Goal: Task Accomplishment & Management: Manage account settings

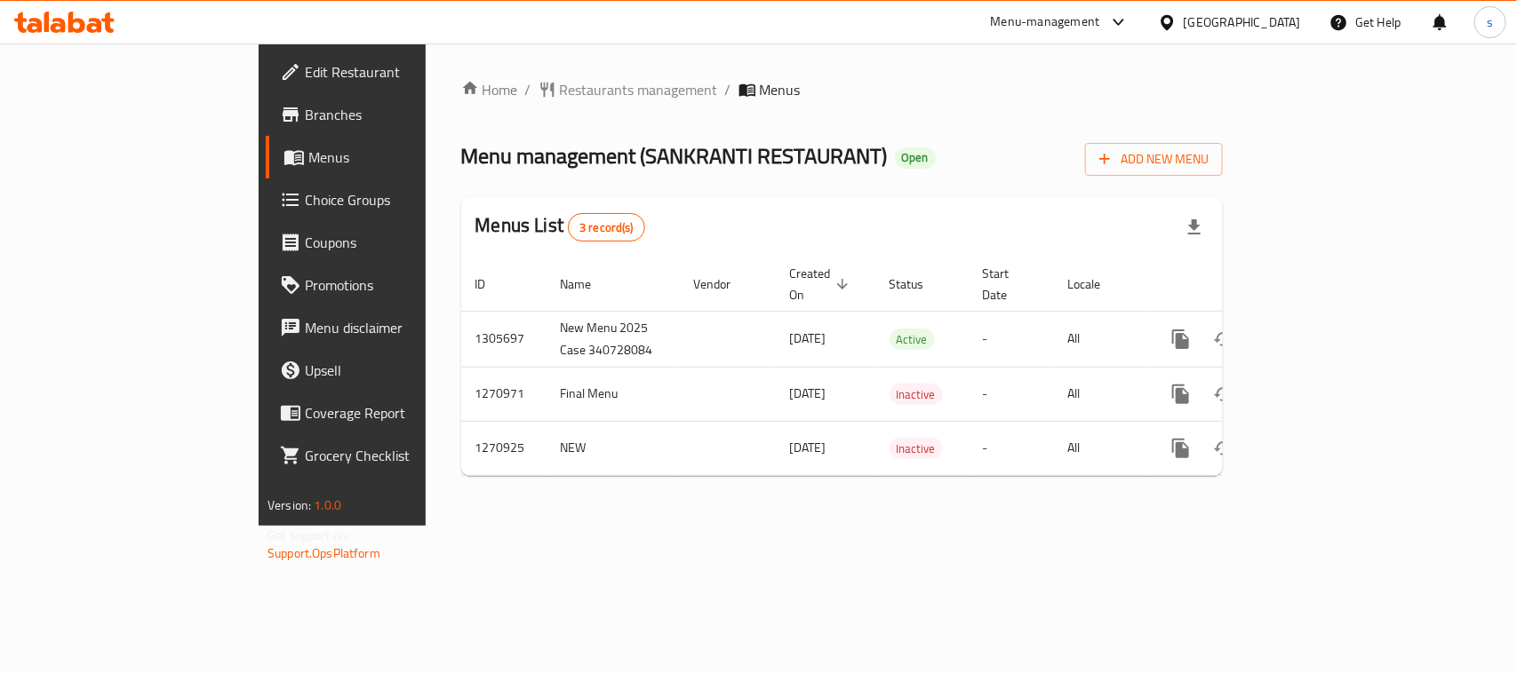
click at [1196, 18] on div "[GEOGRAPHIC_DATA]" at bounding box center [1241, 22] width 117 height 20
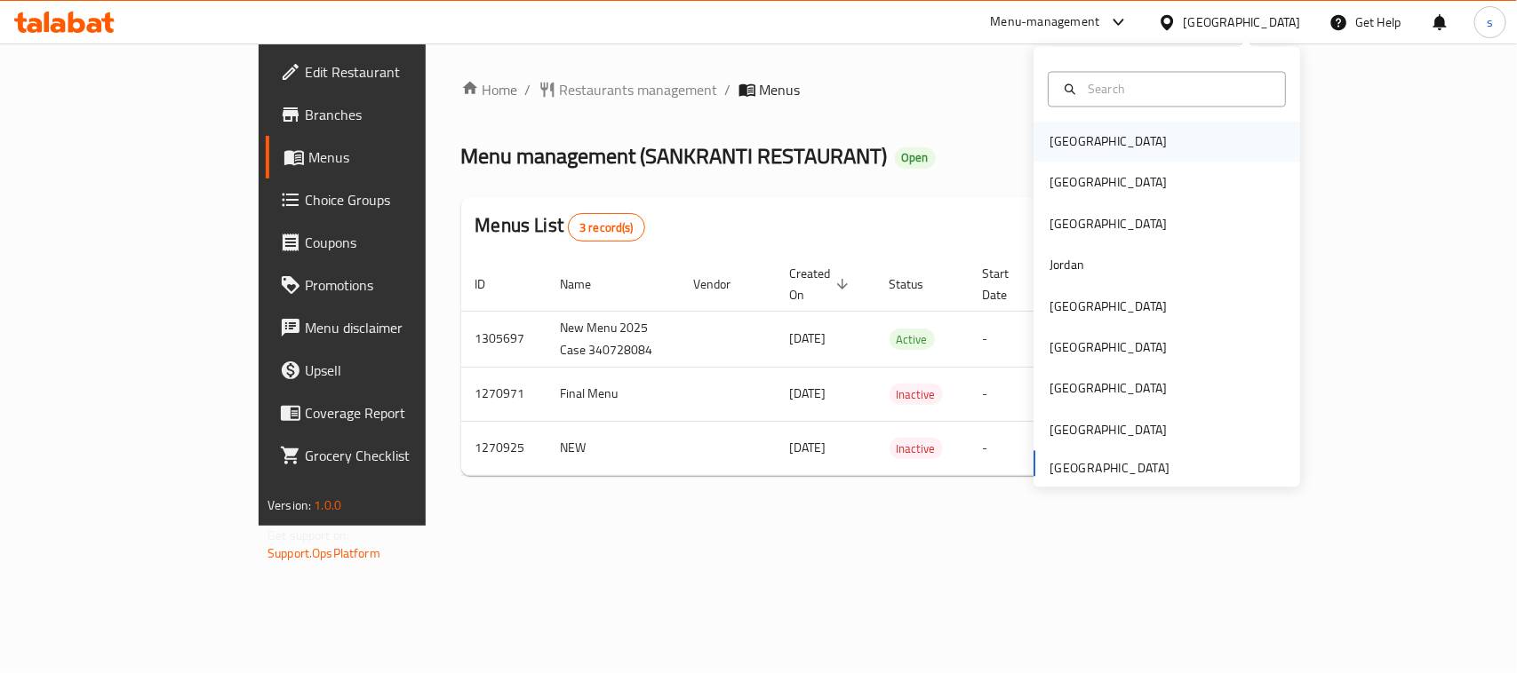
click at [1054, 142] on div "Bahrain" at bounding box center [1107, 142] width 117 height 20
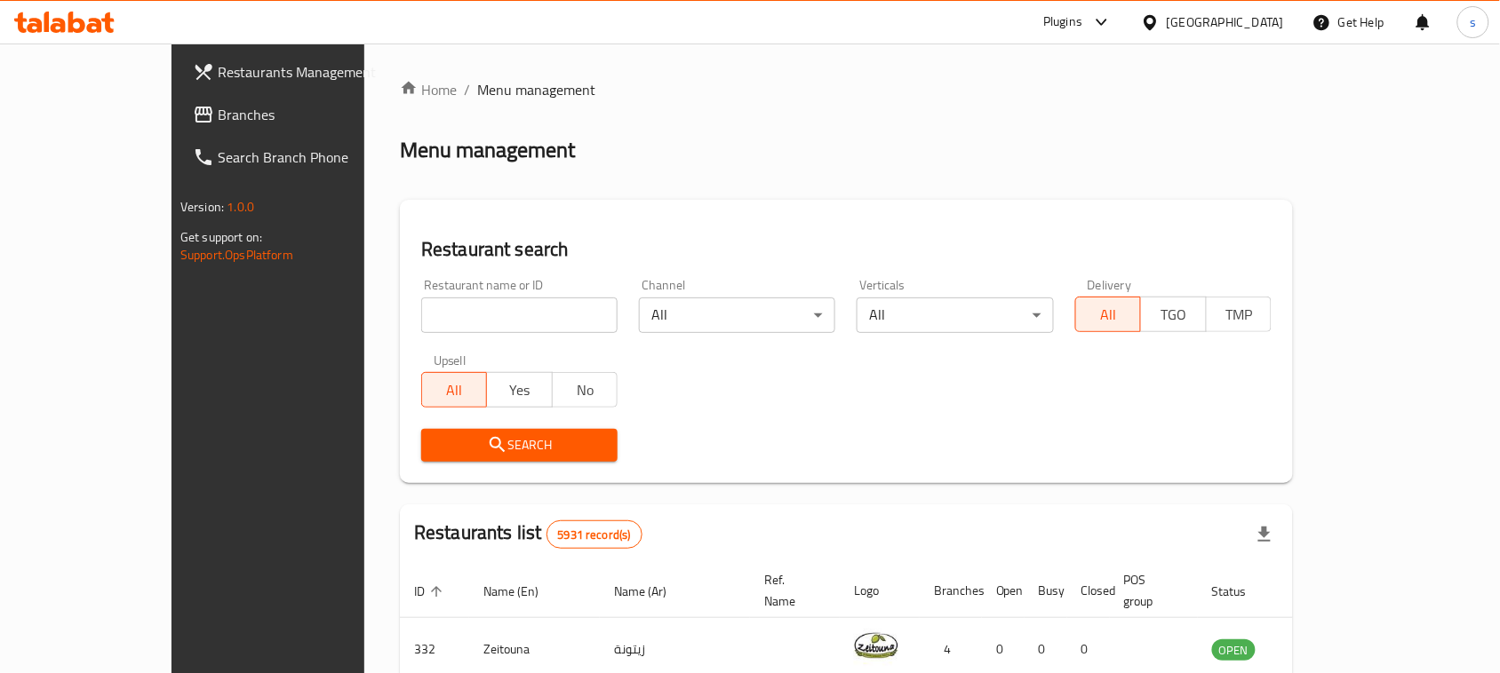
click at [218, 121] on span "Branches" at bounding box center [313, 114] width 190 height 21
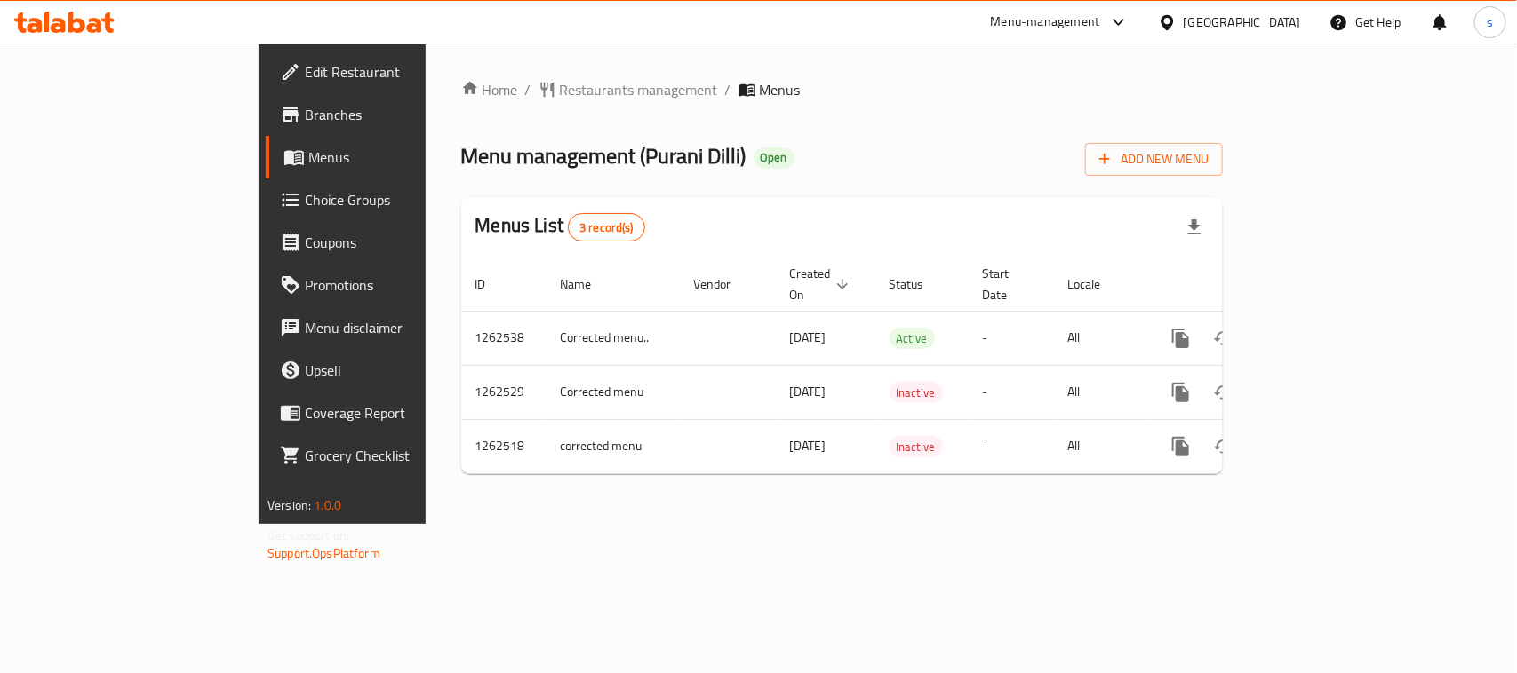
click at [1176, 16] on icon at bounding box center [1167, 22] width 19 height 19
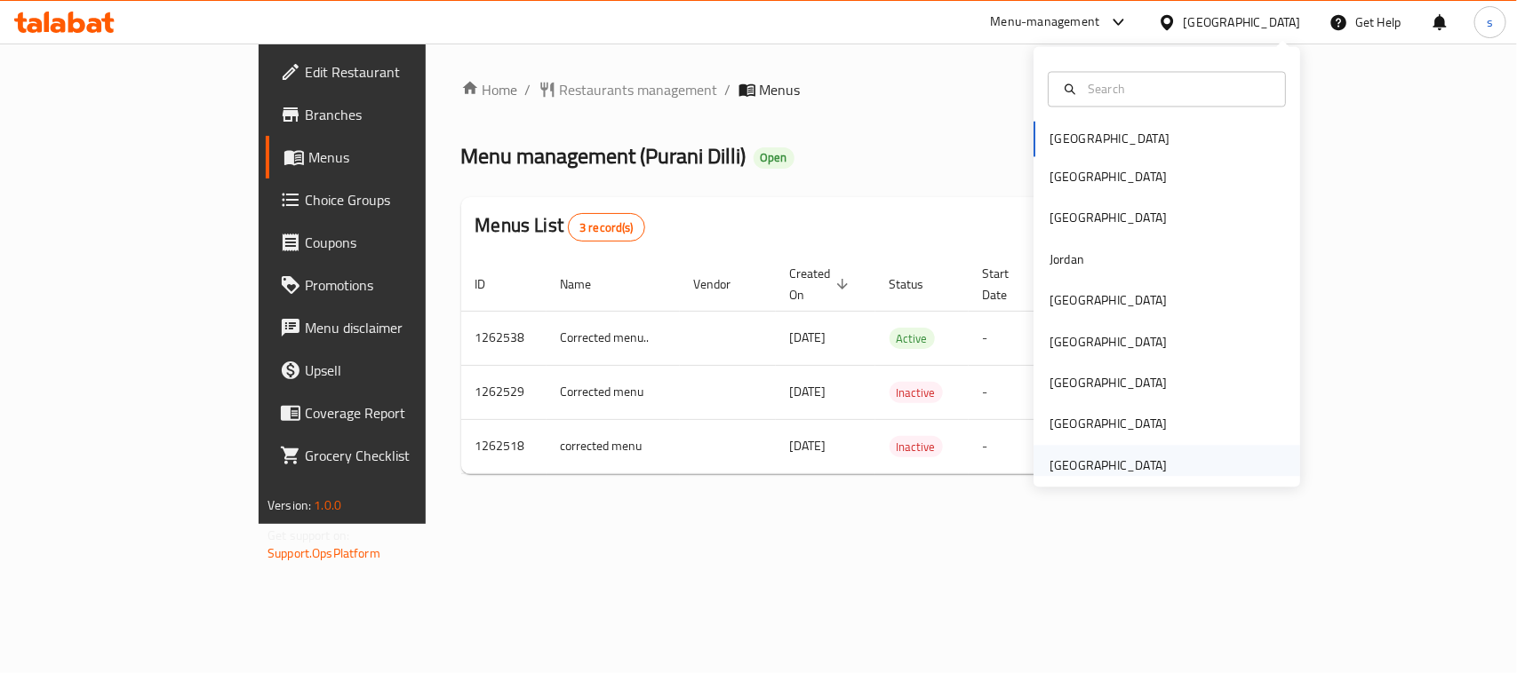
click at [1112, 468] on div "[GEOGRAPHIC_DATA]" at bounding box center [1107, 466] width 117 height 20
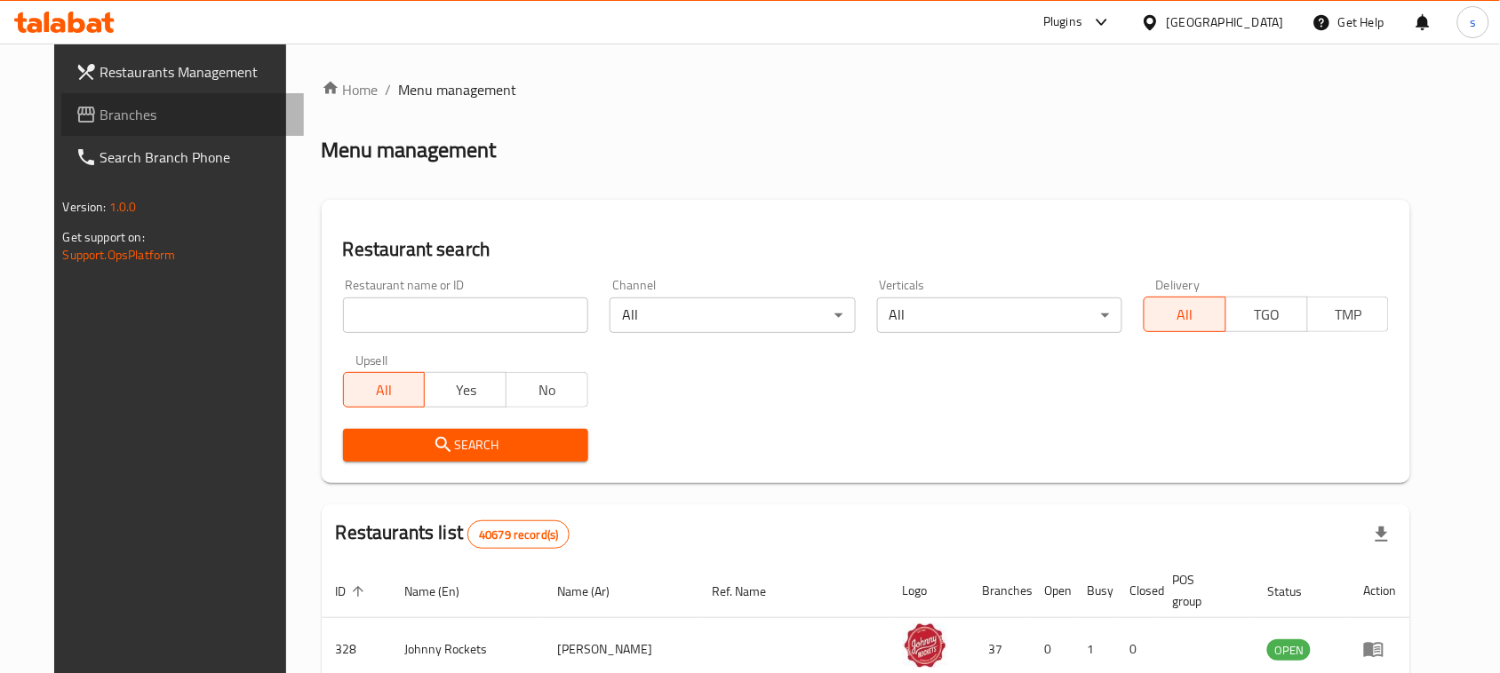
click at [100, 117] on span "Branches" at bounding box center [195, 114] width 190 height 21
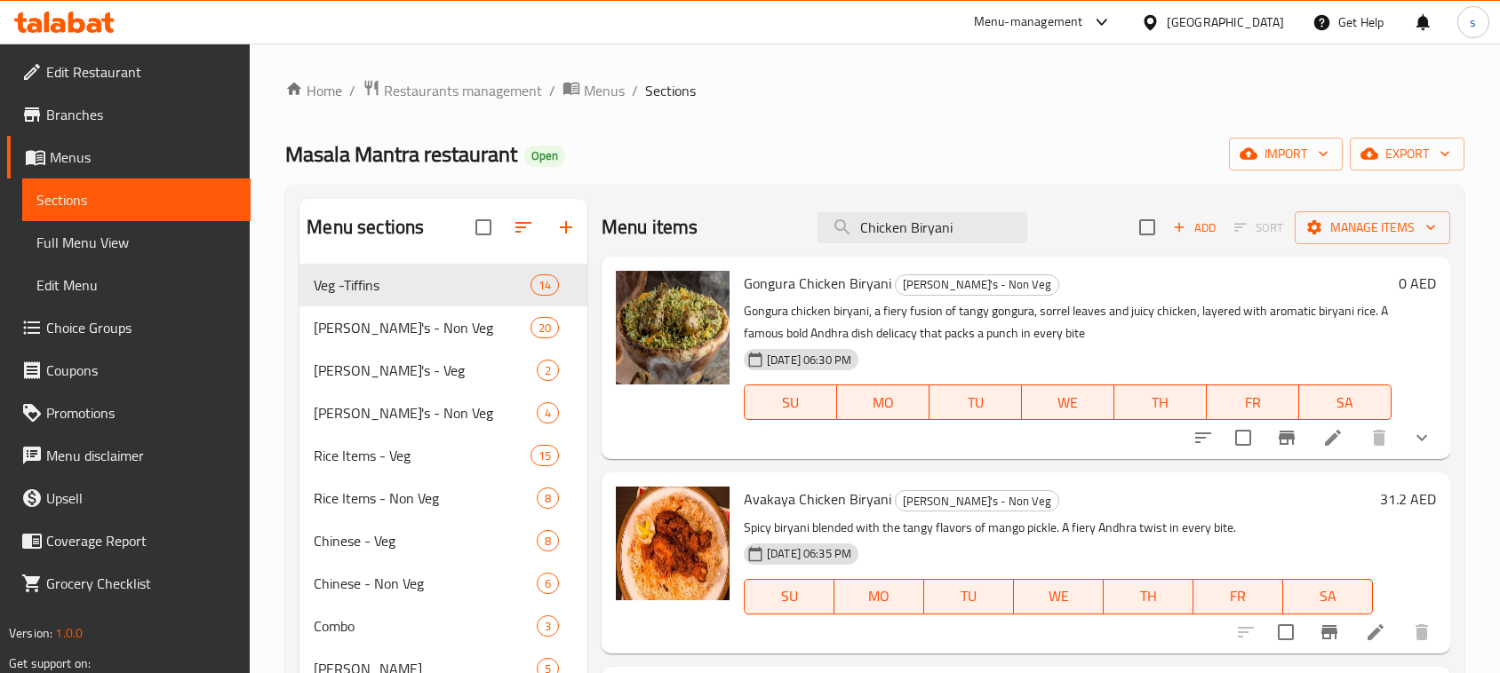
scroll to position [777, 0]
